Goal: Information Seeking & Learning: Learn about a topic

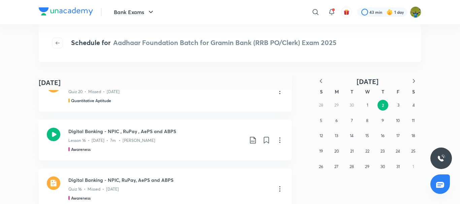
scroll to position [4722, 0]
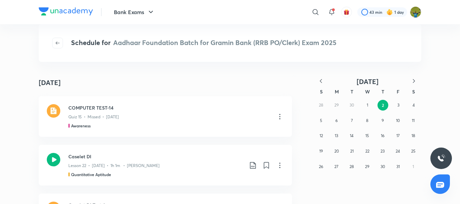
click at [322, 81] on icon "button" at bounding box center [320, 81] width 7 height 7
click at [396, 150] on abbr "26" at bounding box center [397, 151] width 4 height 5
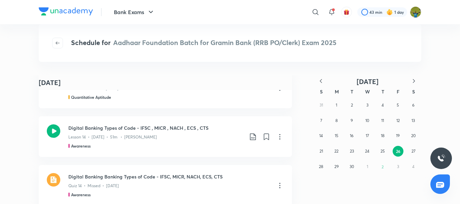
scroll to position [121, 0]
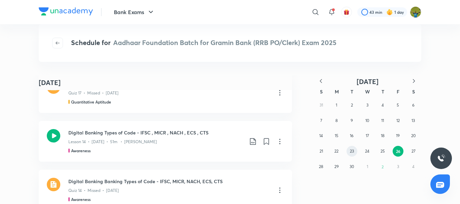
click at [350, 150] on abbr "23" at bounding box center [352, 151] width 4 height 5
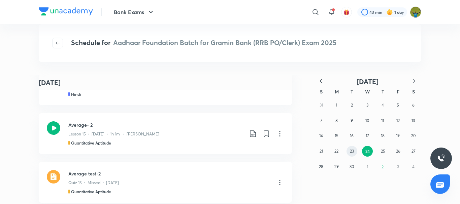
scroll to position [653, 0]
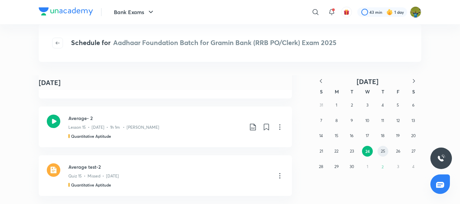
click at [384, 150] on abbr "25" at bounding box center [383, 151] width 4 height 5
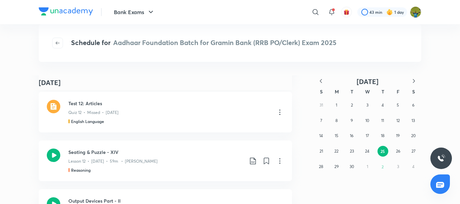
scroll to position [300, 0]
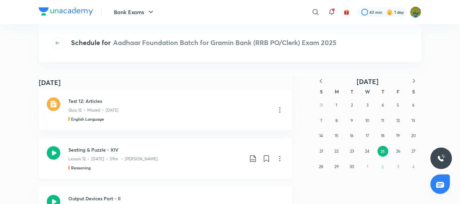
click at [177, 164] on div "Seating & Puzzle - XIV Lesson 12 • Sep 25 • 59m • Puneet Kumar Sharma Reasoning" at bounding box center [155, 158] width 175 height 25
